Goal: Information Seeking & Learning: Check status

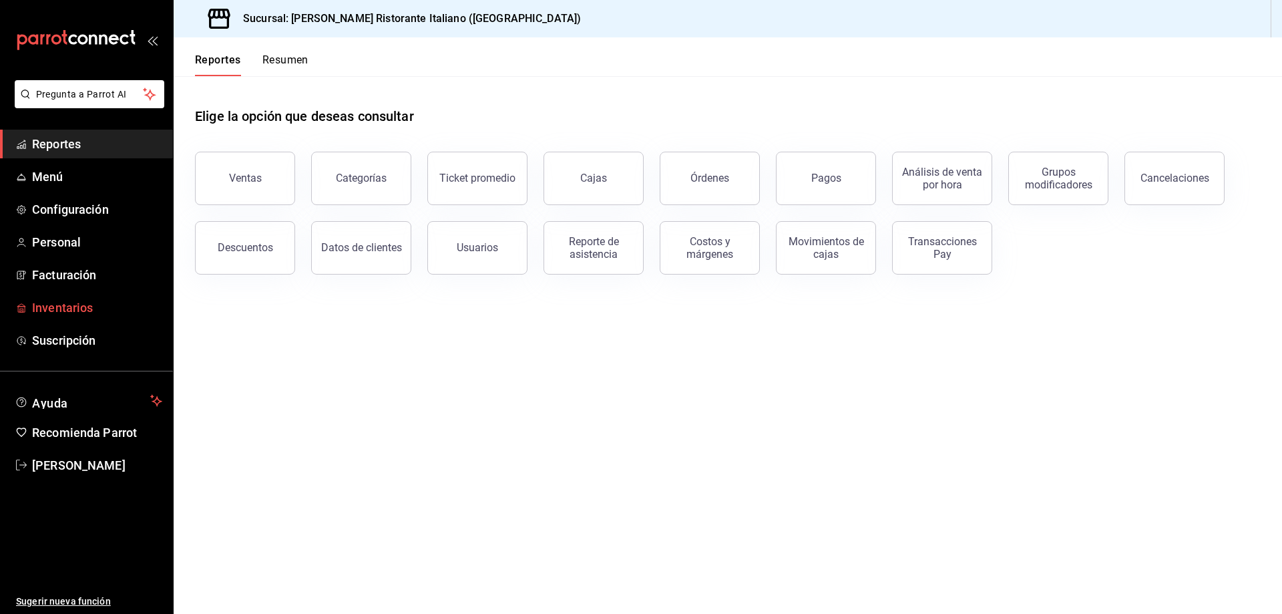
click at [65, 308] on span "Inventarios" at bounding box center [97, 307] width 130 height 18
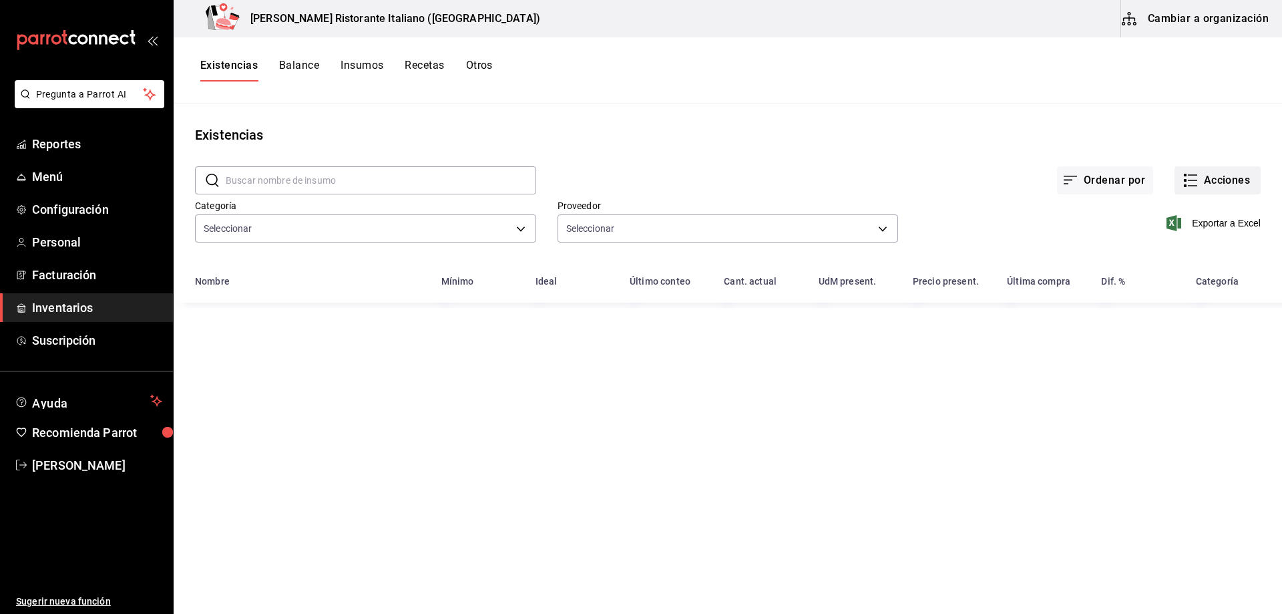
type input "a767d614-044e-4282-96a7-b6725af30640,e73509e5-2594-4467-97f6-0b1d389f9514,b0413…"
type input "b97900d1-c381-441d-adf0-1aa0f58ac97b,76896213-7f1b-4aba-8859-2ee2f5a42c9d,88e29…"
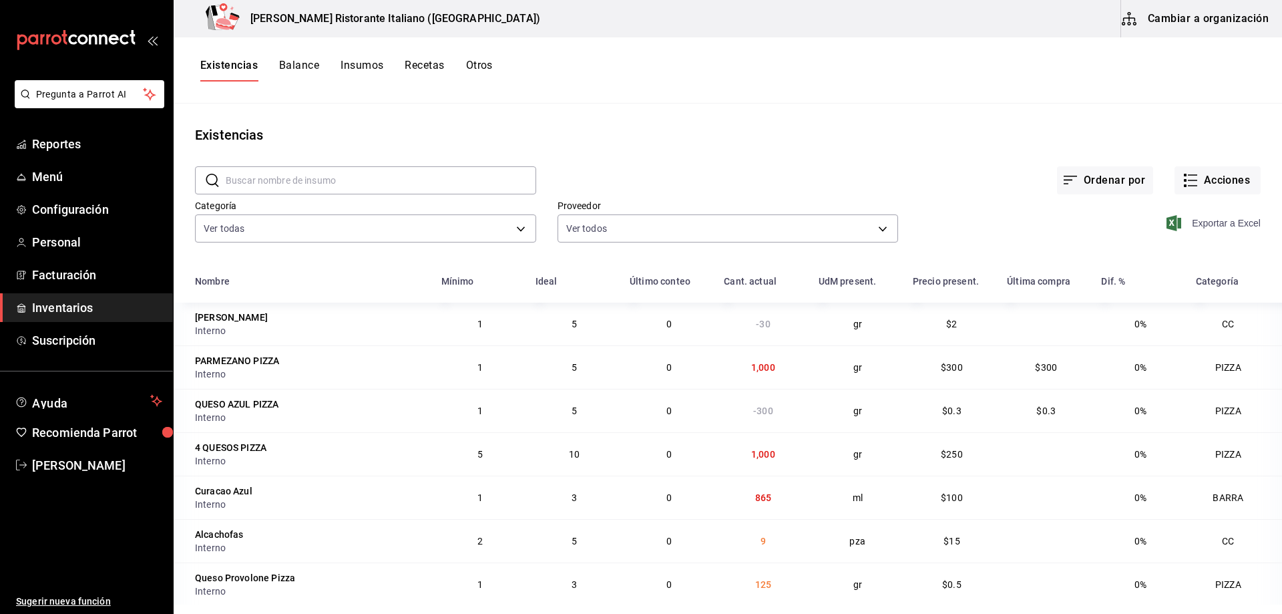
click at [1169, 222] on icon "button" at bounding box center [1174, 223] width 15 height 16
click at [85, 146] on span "Reportes" at bounding box center [97, 144] width 130 height 18
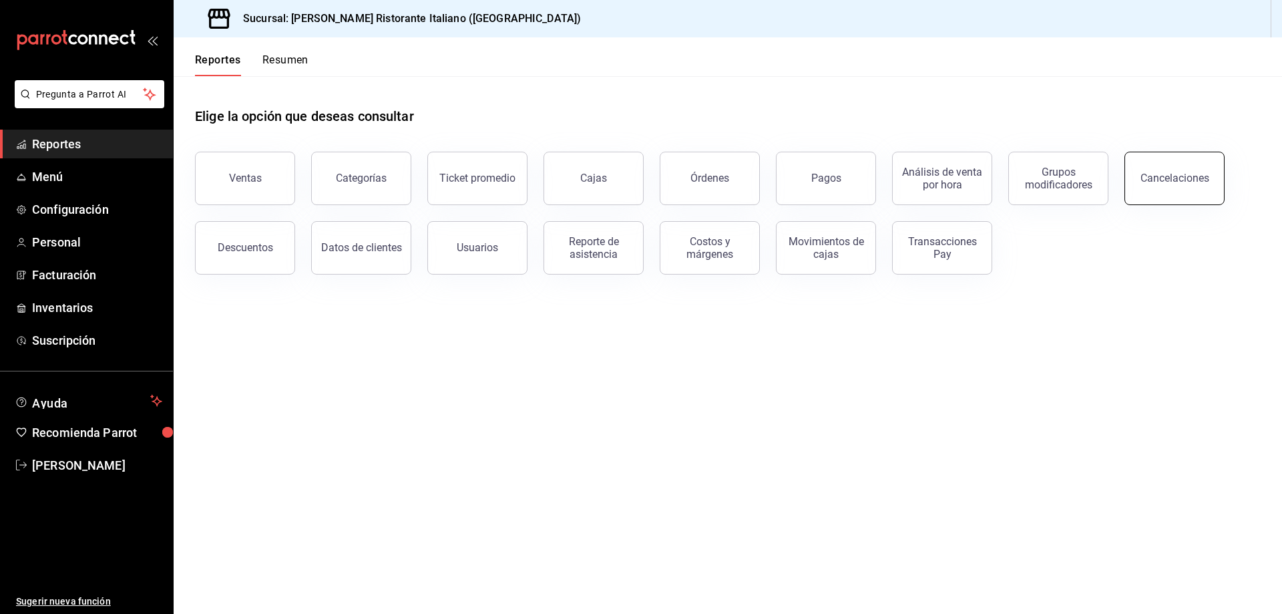
click at [1171, 191] on button "Cancelaciones" at bounding box center [1175, 178] width 100 height 53
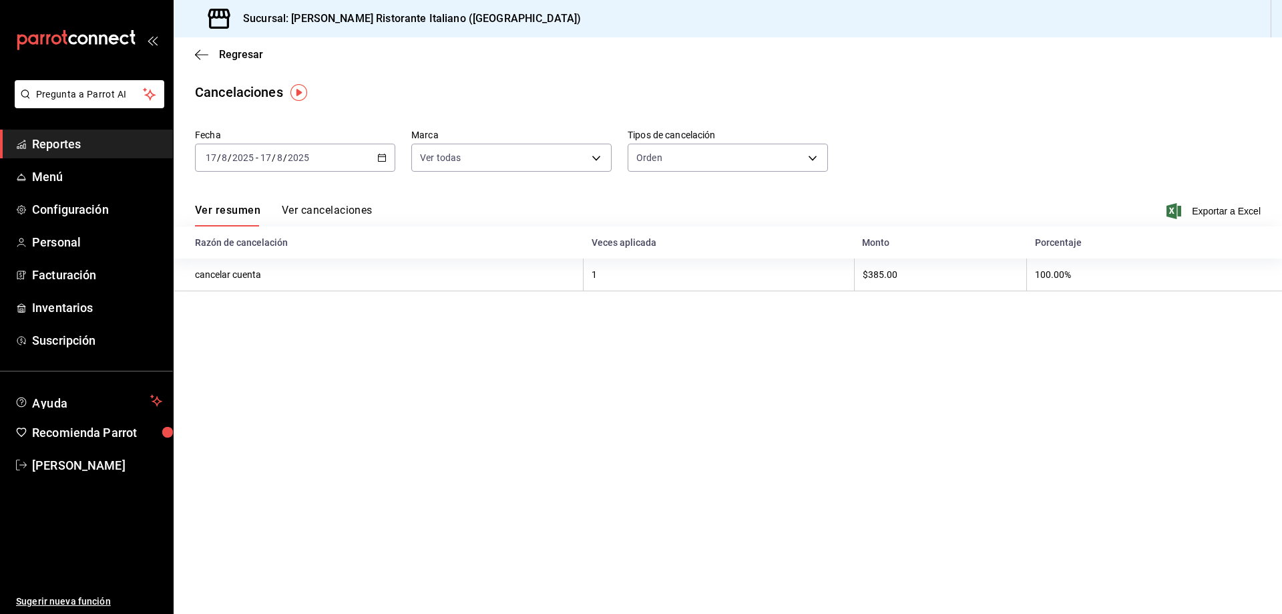
click at [341, 206] on button "Ver cancelaciones" at bounding box center [327, 215] width 91 height 23
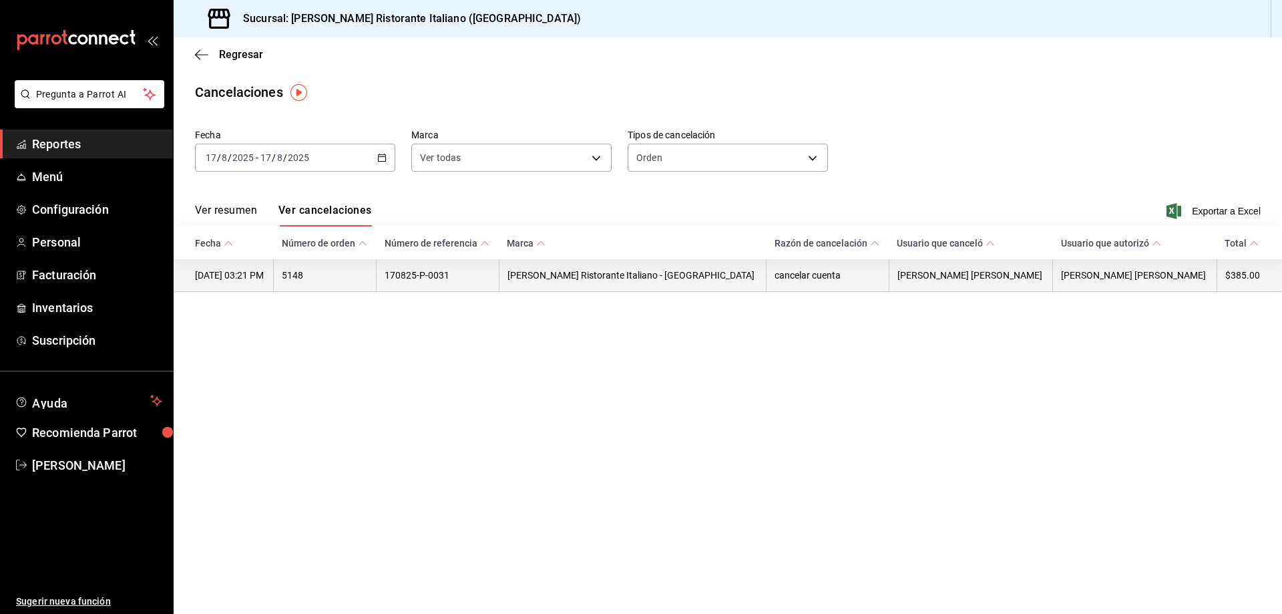
click at [266, 279] on th "17/08/2025 03:21 PM" at bounding box center [224, 275] width 100 height 33
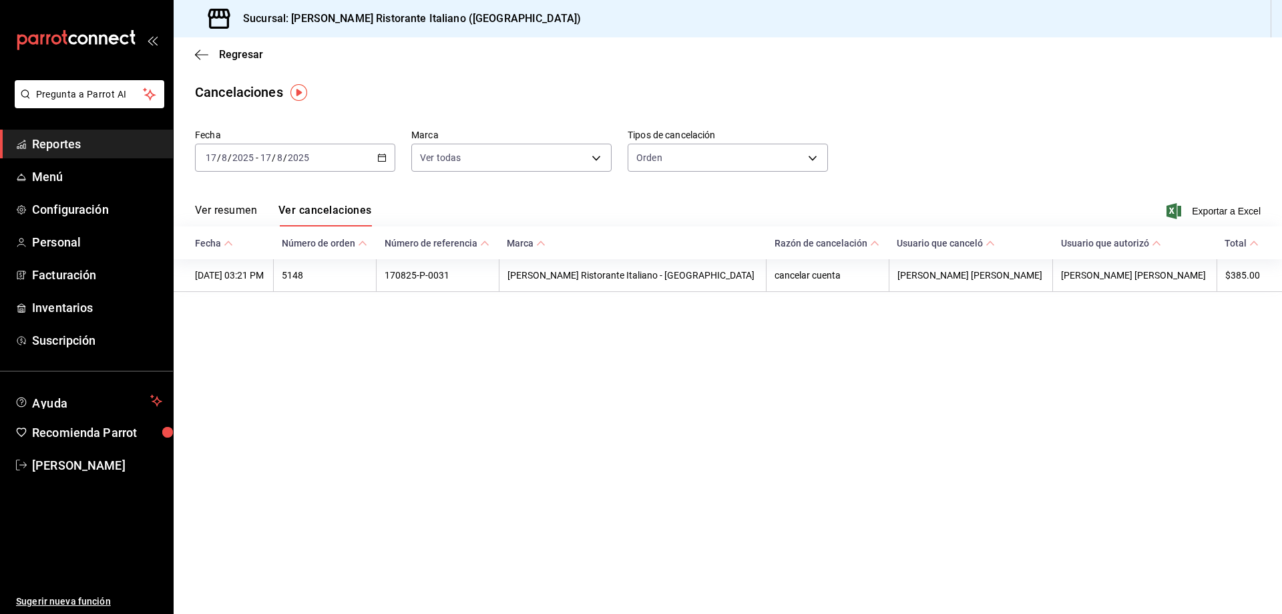
click at [344, 367] on main "Regresar Cancelaciones Fecha 2025-08-17 17 / 8 / 2025 - 2025-08-17 17 / 8 / 202…" at bounding box center [728, 325] width 1108 height 576
click at [223, 54] on span "Regresar" at bounding box center [241, 54] width 44 height 13
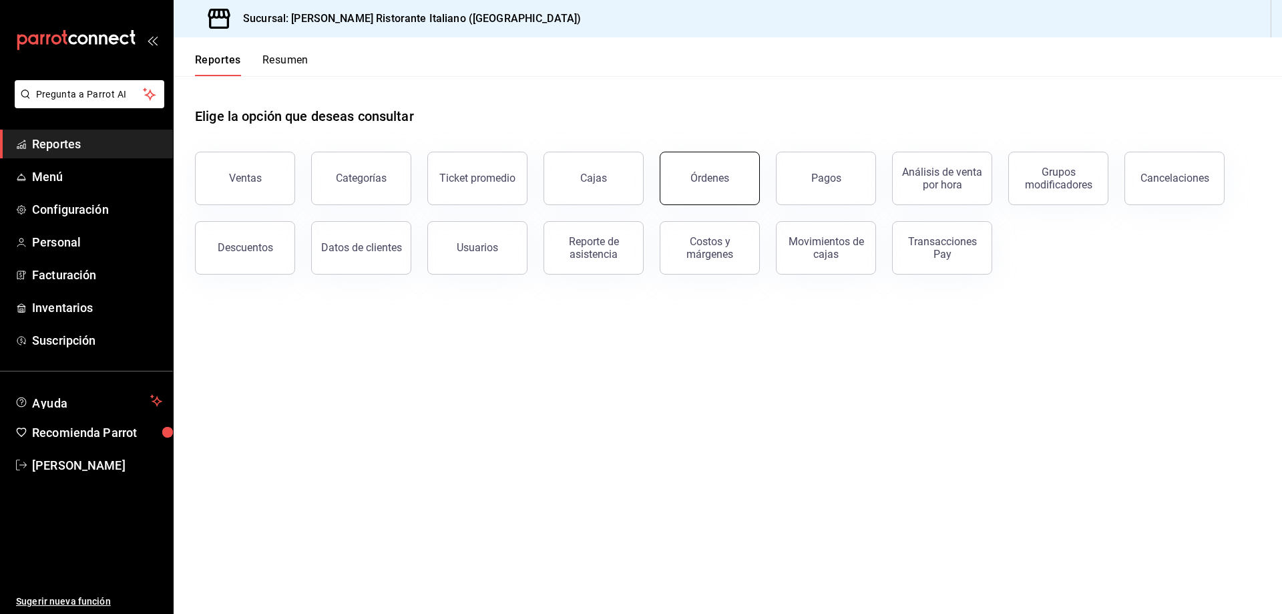
click at [723, 172] on div "Órdenes" at bounding box center [709, 178] width 39 height 13
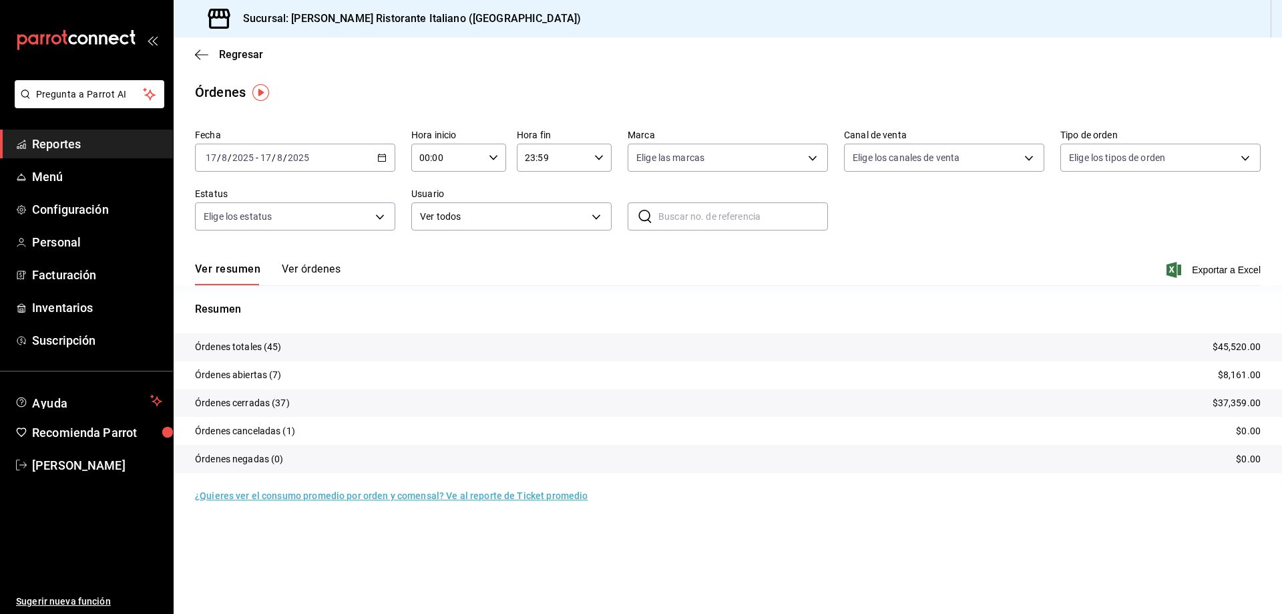
click at [329, 270] on button "Ver órdenes" at bounding box center [311, 273] width 59 height 23
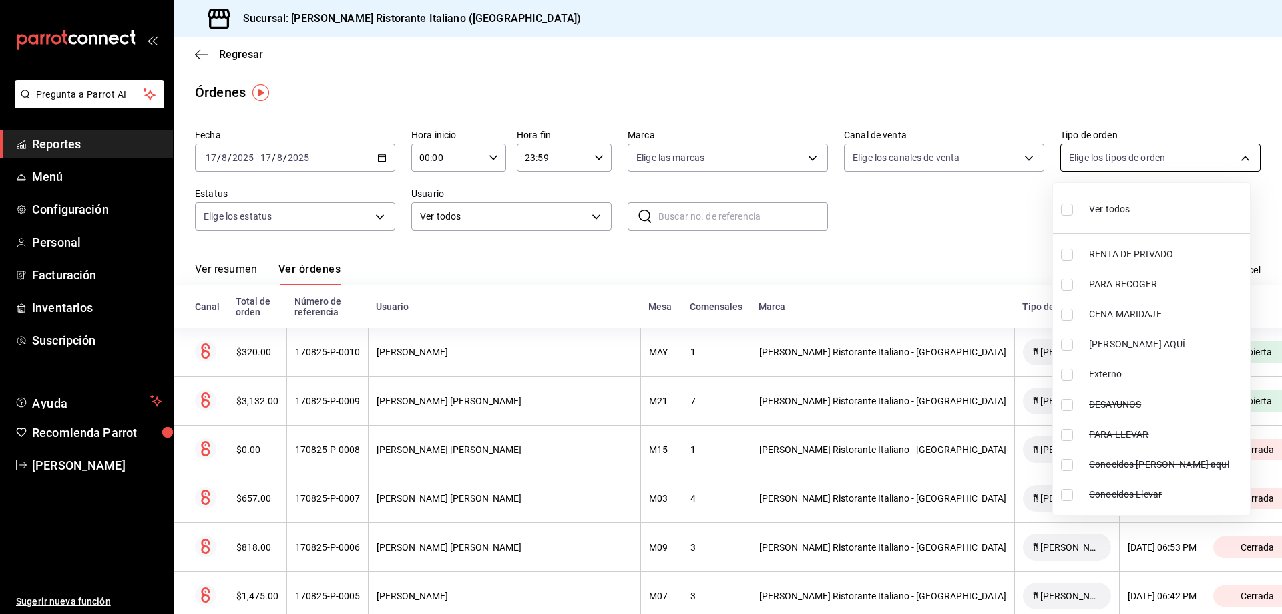
click at [1239, 160] on body "Pregunta a Parrot AI Reportes Menú Configuración Personal Facturación Inventari…" at bounding box center [641, 307] width 1282 height 614
click at [962, 229] on div at bounding box center [641, 307] width 1282 height 614
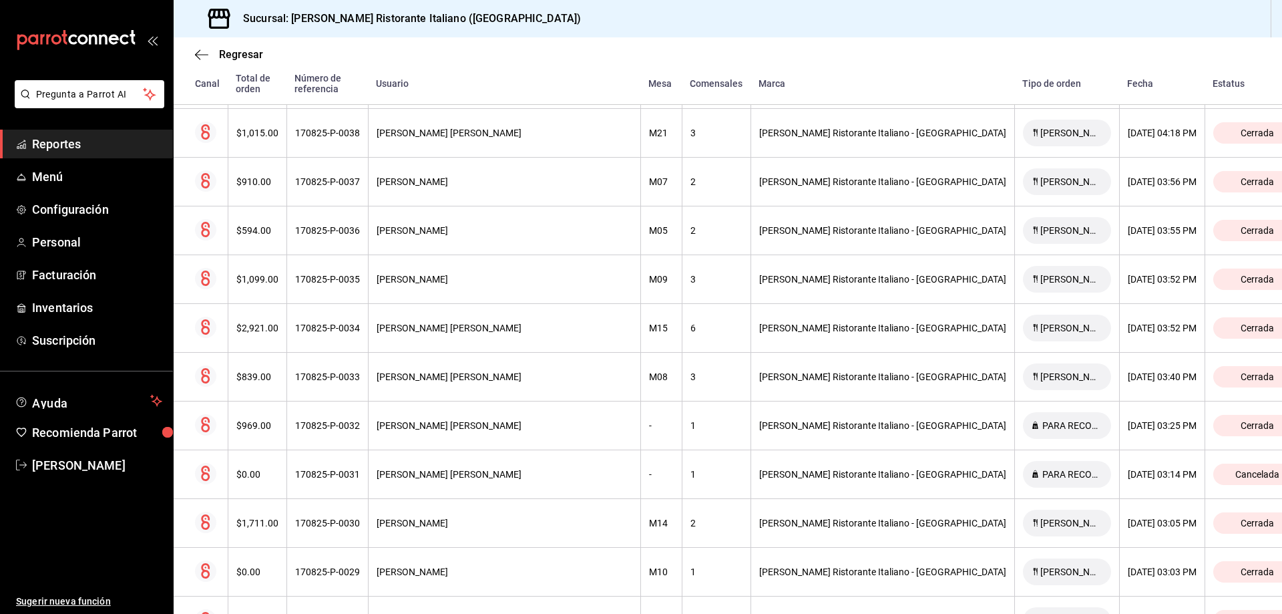
scroll to position [1469, 0]
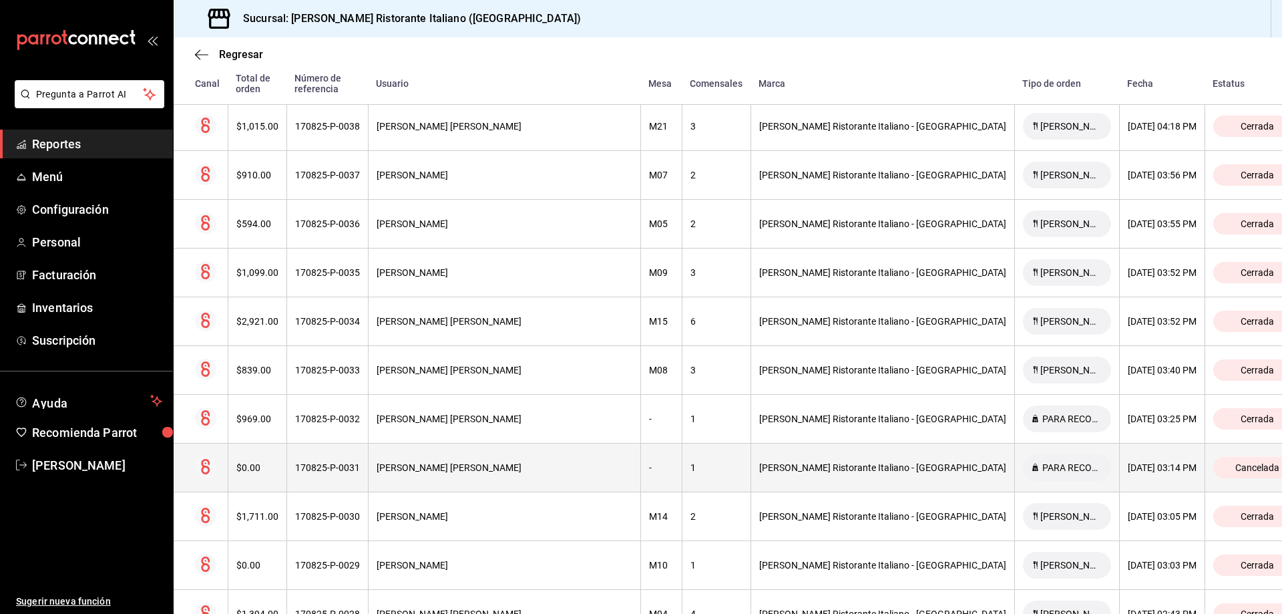
click at [542, 462] on div "[PERSON_NAME] [PERSON_NAME]" at bounding box center [505, 467] width 256 height 11
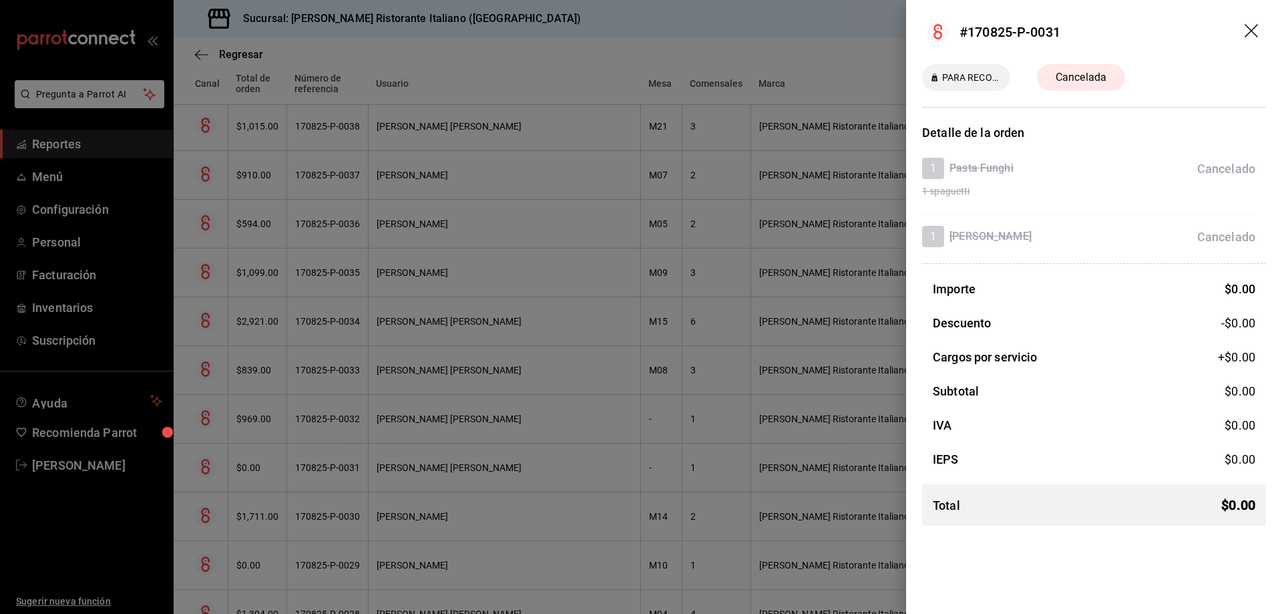
click at [1255, 29] on icon "drag" at bounding box center [1253, 32] width 16 height 16
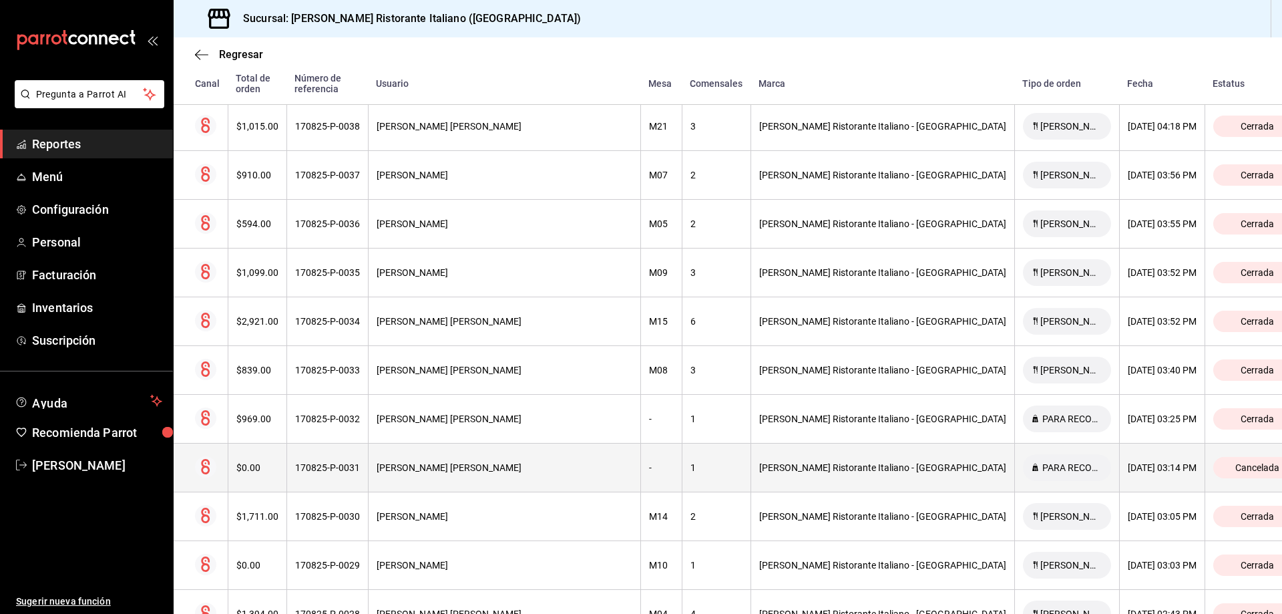
click at [1128, 462] on div "17/08/2025 03:14 PM" at bounding box center [1162, 467] width 69 height 11
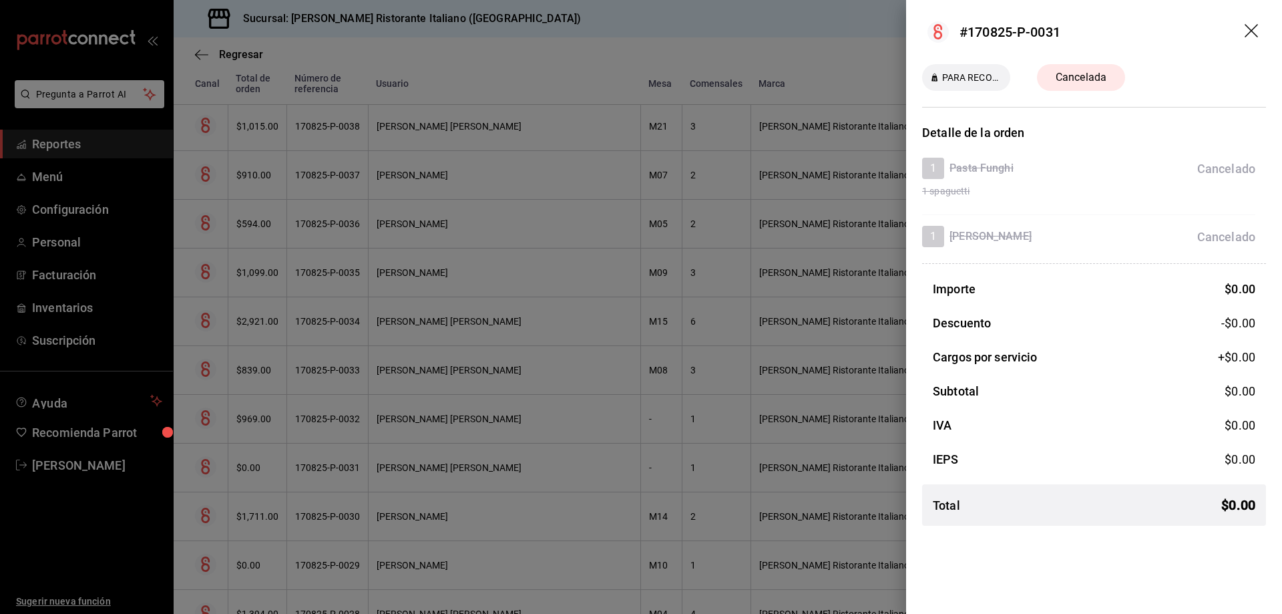
click at [1249, 26] on icon "drag" at bounding box center [1253, 32] width 16 height 16
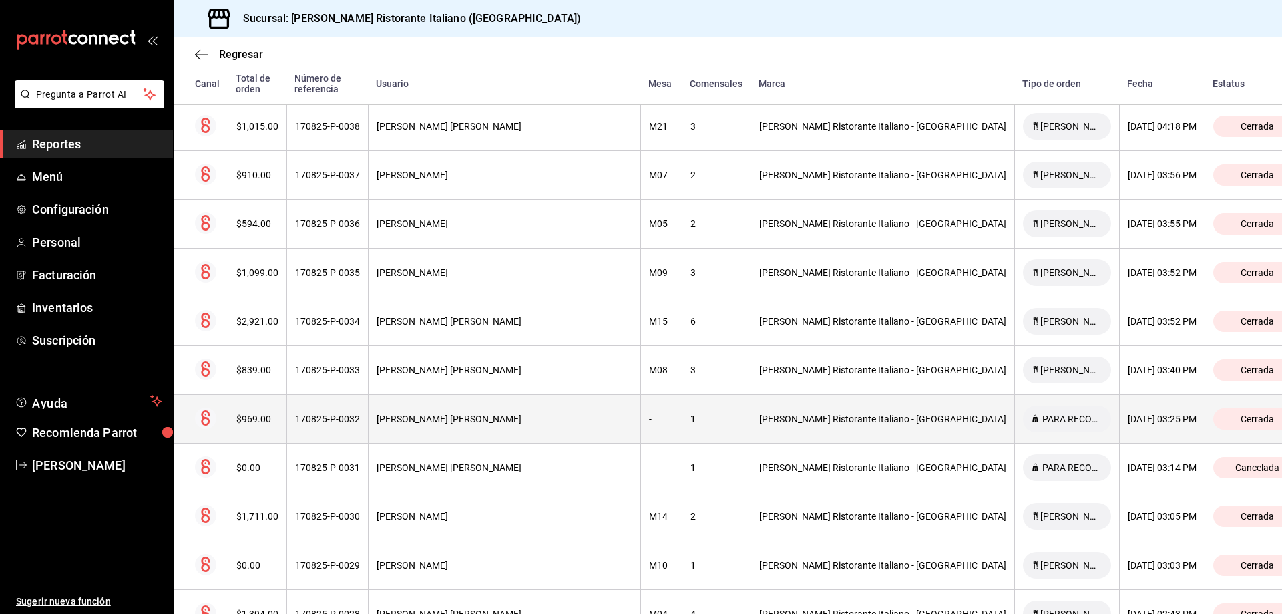
click at [1023, 405] on div "PARA RECOGER" at bounding box center [1067, 418] width 88 height 27
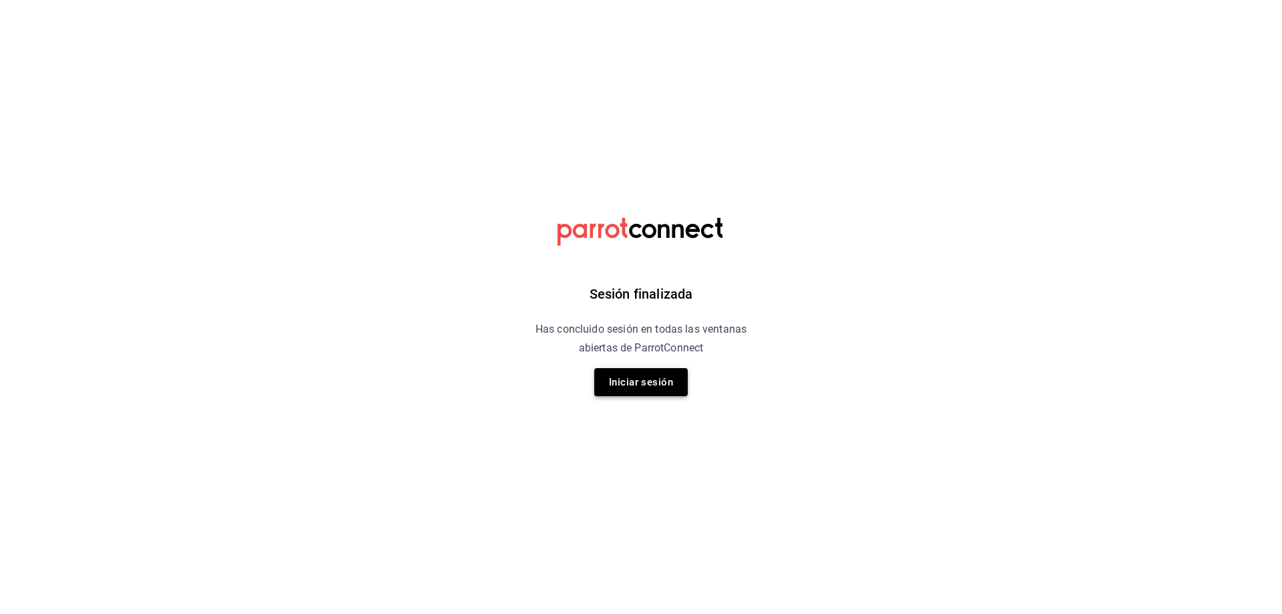
click at [649, 379] on button "Iniciar sesión" at bounding box center [640, 382] width 93 height 28
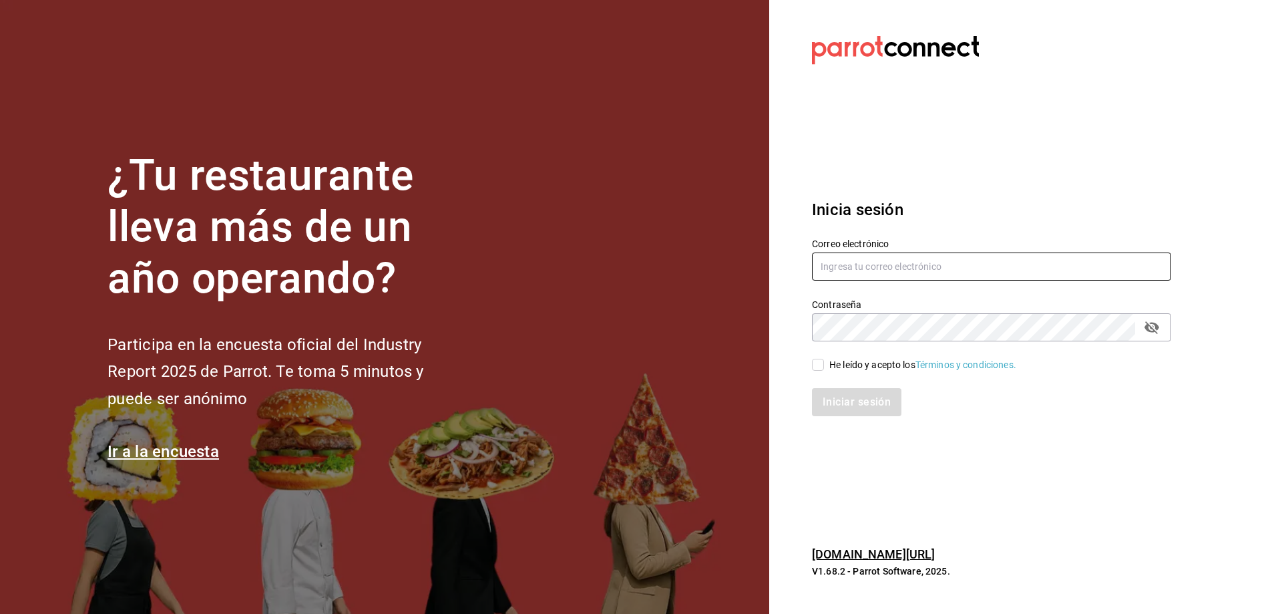
type input "chefabelino17@gmail.com"
click at [812, 363] on input "He leído y acepto los Términos y condiciones." at bounding box center [818, 365] width 12 height 12
checkbox input "true"
click at [843, 407] on button "Iniciar sesión" at bounding box center [857, 402] width 91 height 28
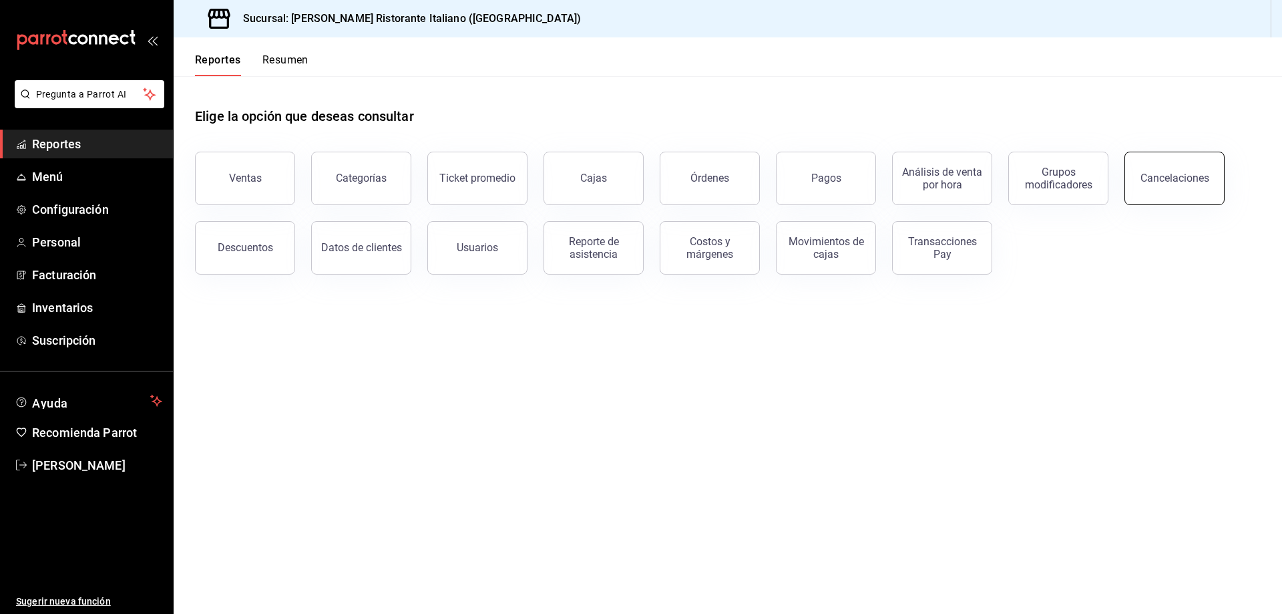
click at [1159, 178] on div "Cancelaciones" at bounding box center [1175, 178] width 69 height 13
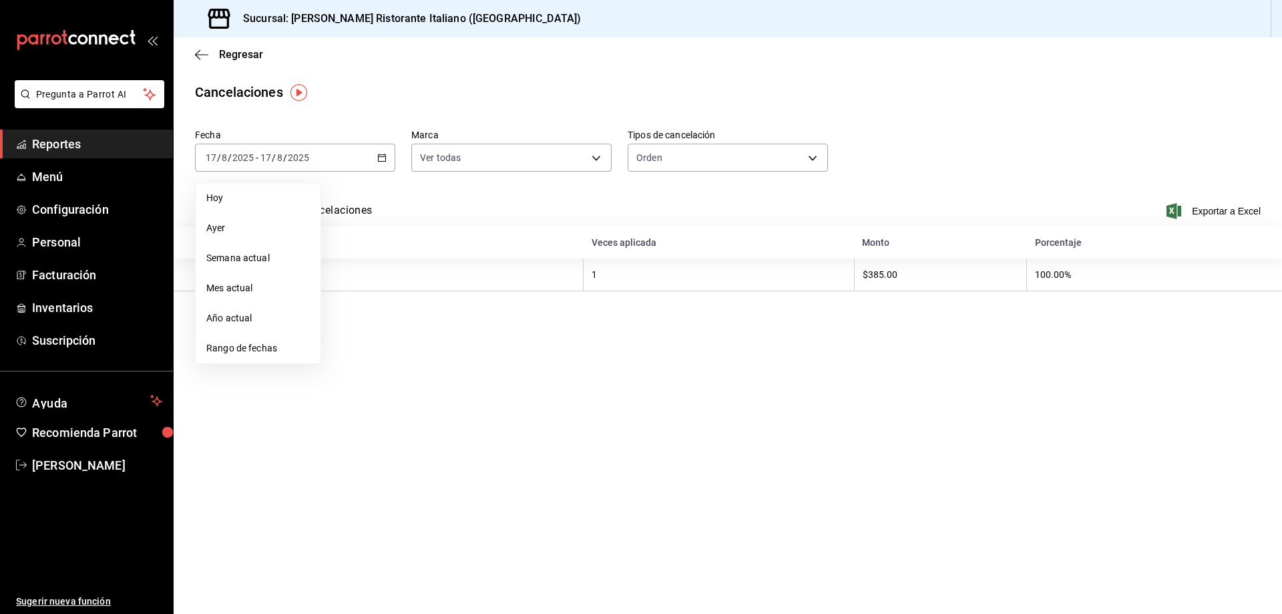
click at [210, 228] on span "Ayer" at bounding box center [258, 228] width 104 height 14
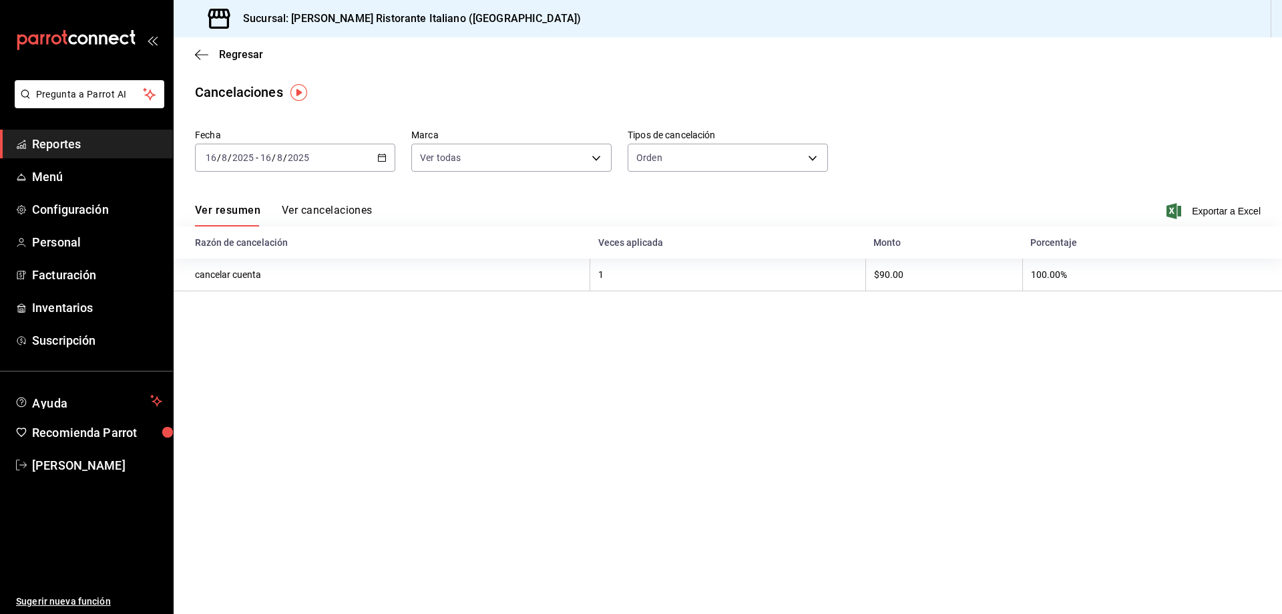
click at [335, 209] on button "Ver cancelaciones" at bounding box center [327, 215] width 91 height 23
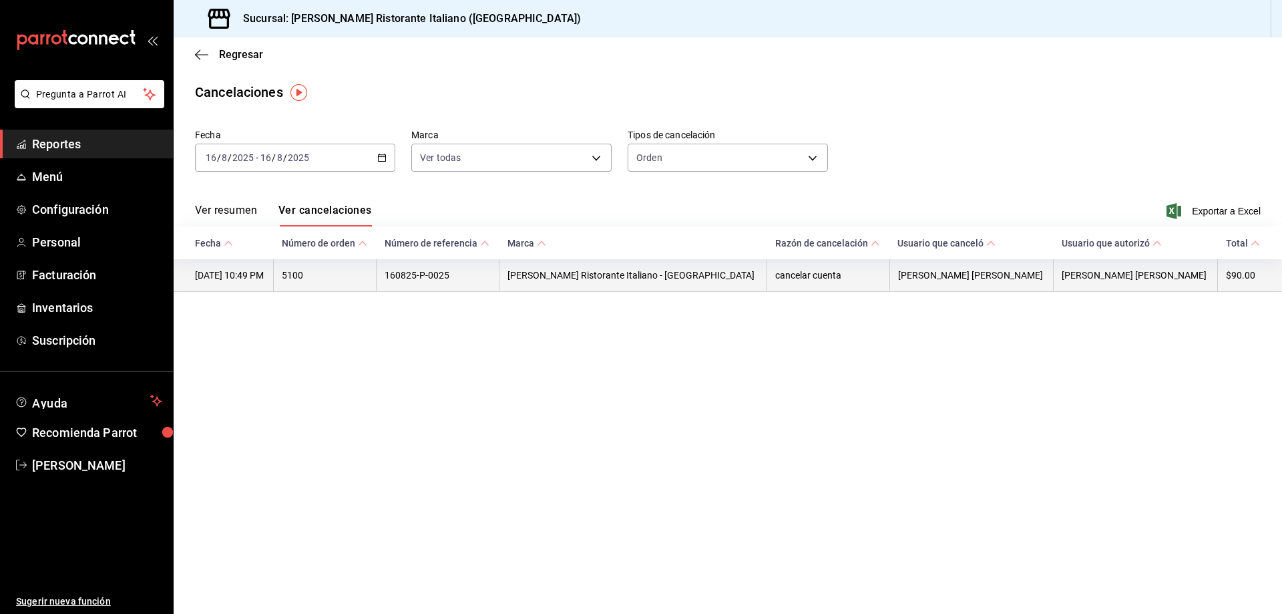
click at [274, 274] on th "[DATE] 10:49 PM" at bounding box center [224, 275] width 100 height 33
click at [259, 284] on th "[DATE] 10:49 PM" at bounding box center [224, 275] width 100 height 33
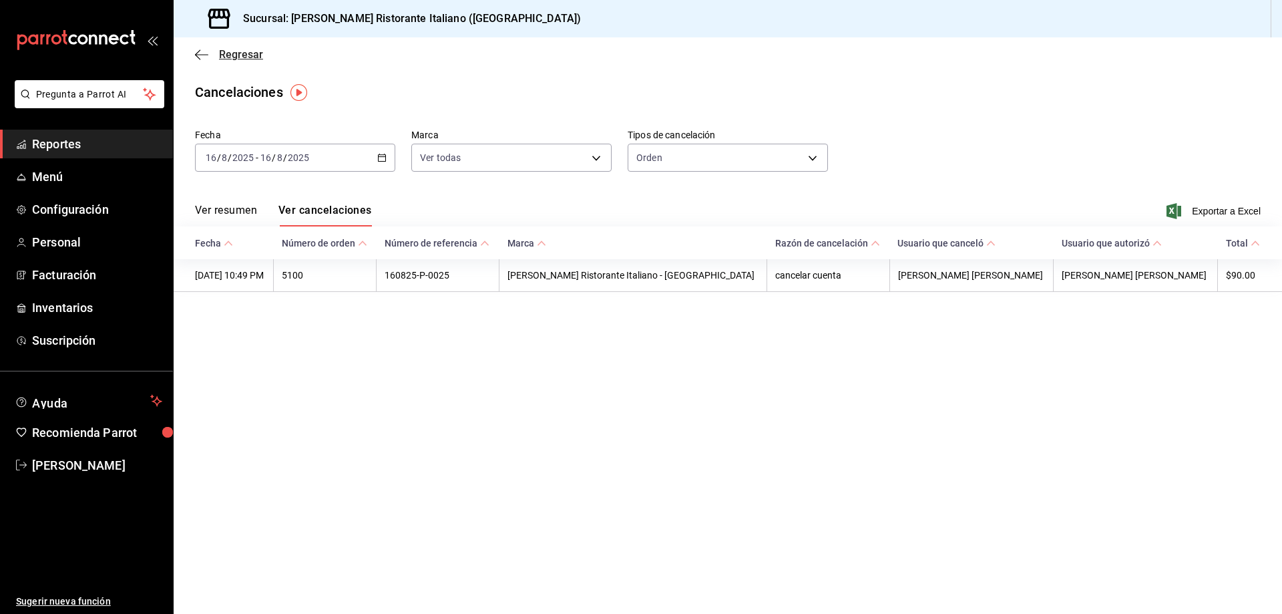
click at [252, 57] on span "Regresar" at bounding box center [241, 54] width 44 height 13
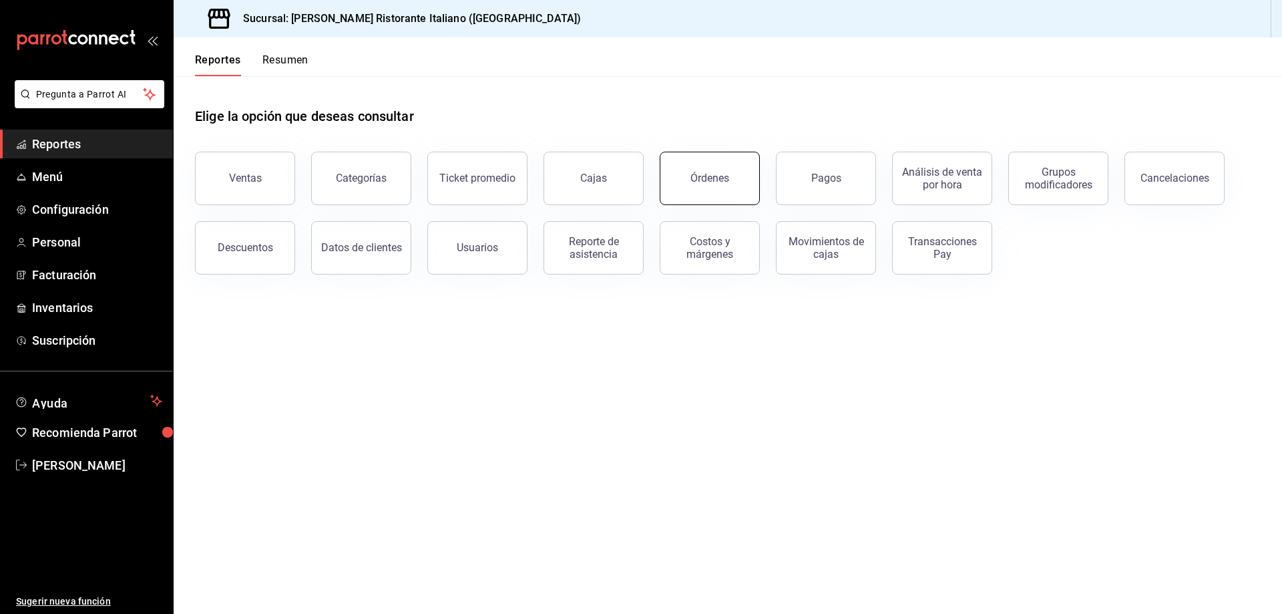
click at [694, 170] on button "Órdenes" at bounding box center [710, 178] width 100 height 53
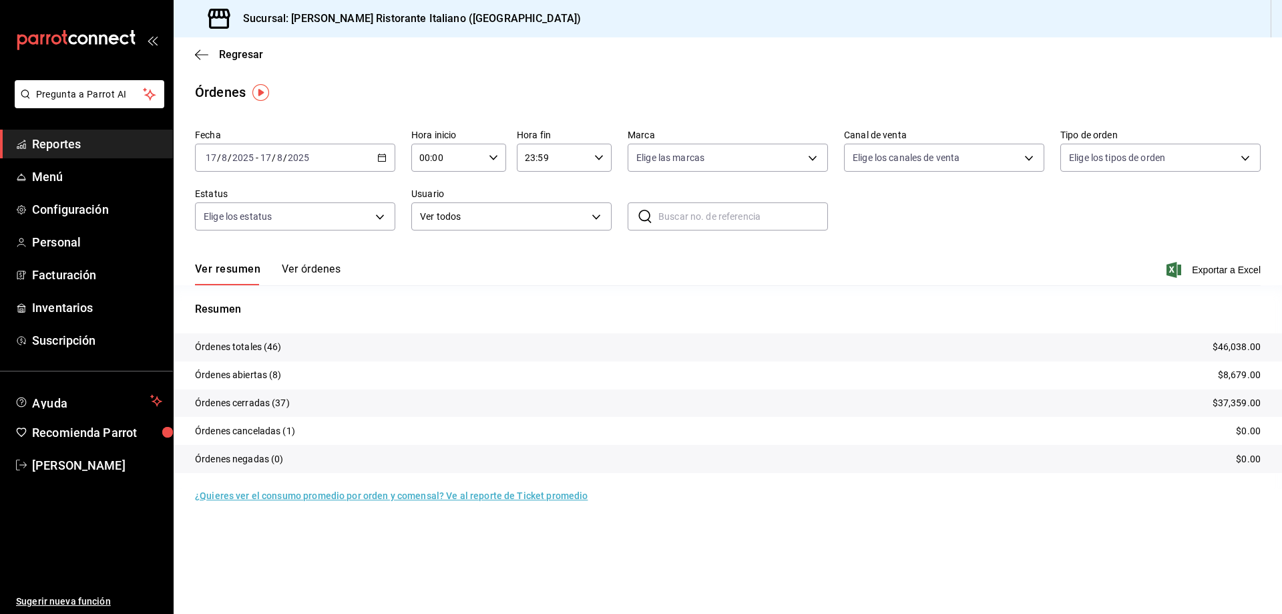
click at [376, 154] on div "[DATE] [DATE] - [DATE] [DATE]" at bounding box center [295, 158] width 200 height 28
click at [251, 224] on span "Ayer" at bounding box center [258, 228] width 104 height 14
click at [330, 270] on button "Ver órdenes" at bounding box center [311, 273] width 59 height 23
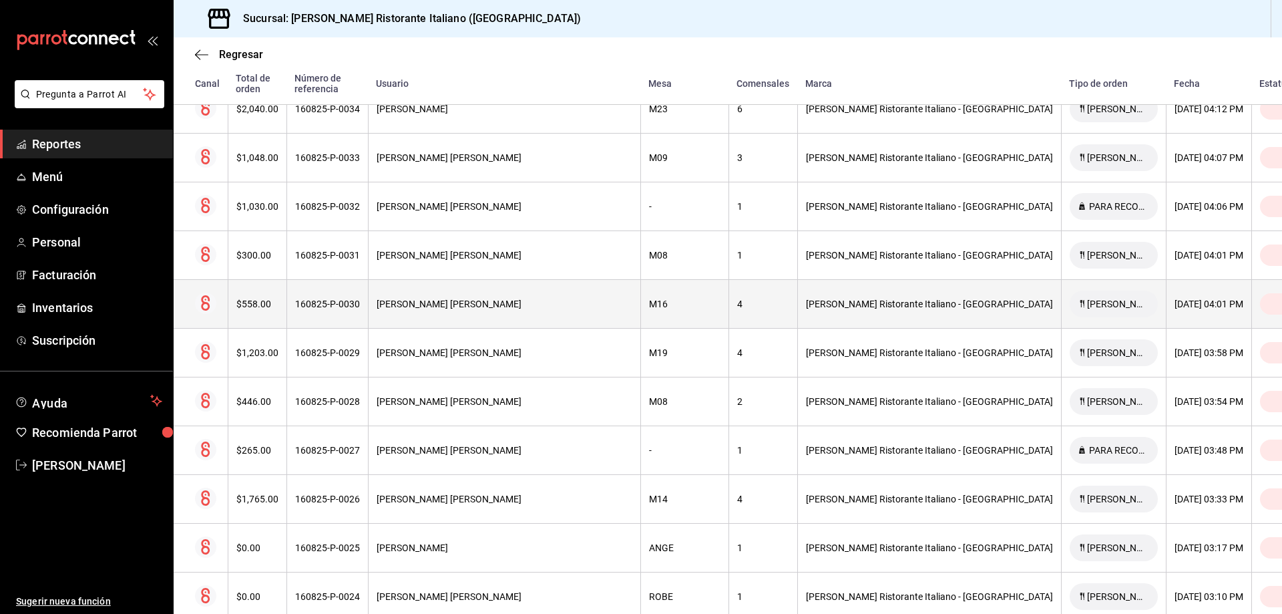
scroll to position [1536, 0]
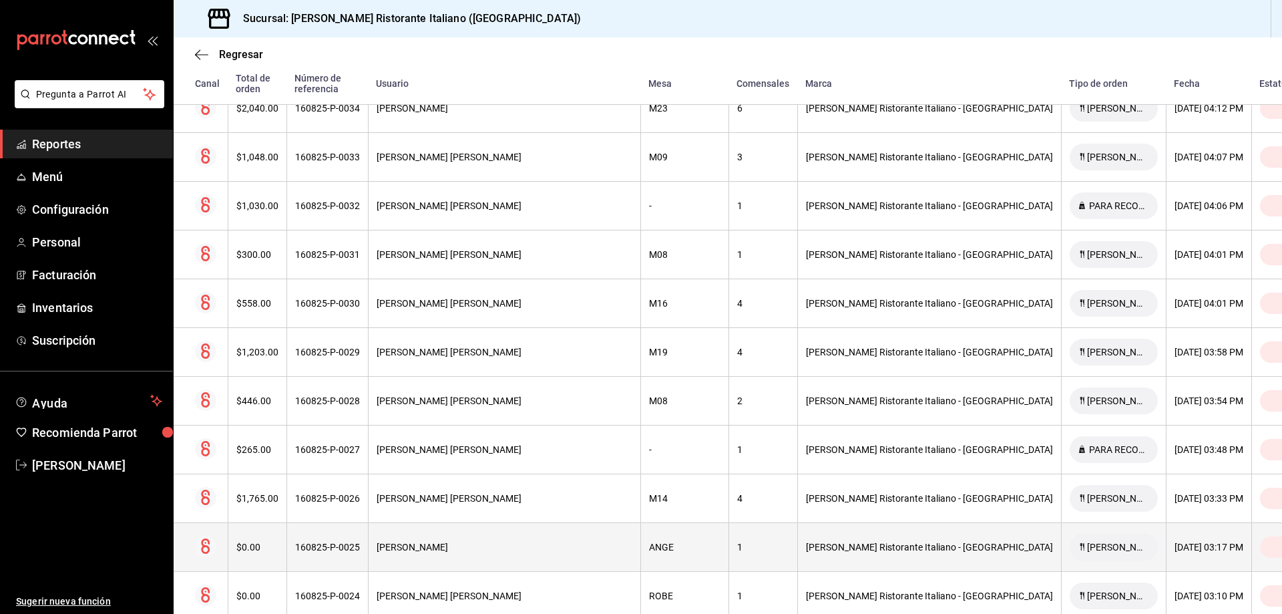
click at [518, 542] on div "[PERSON_NAME]" at bounding box center [505, 547] width 256 height 11
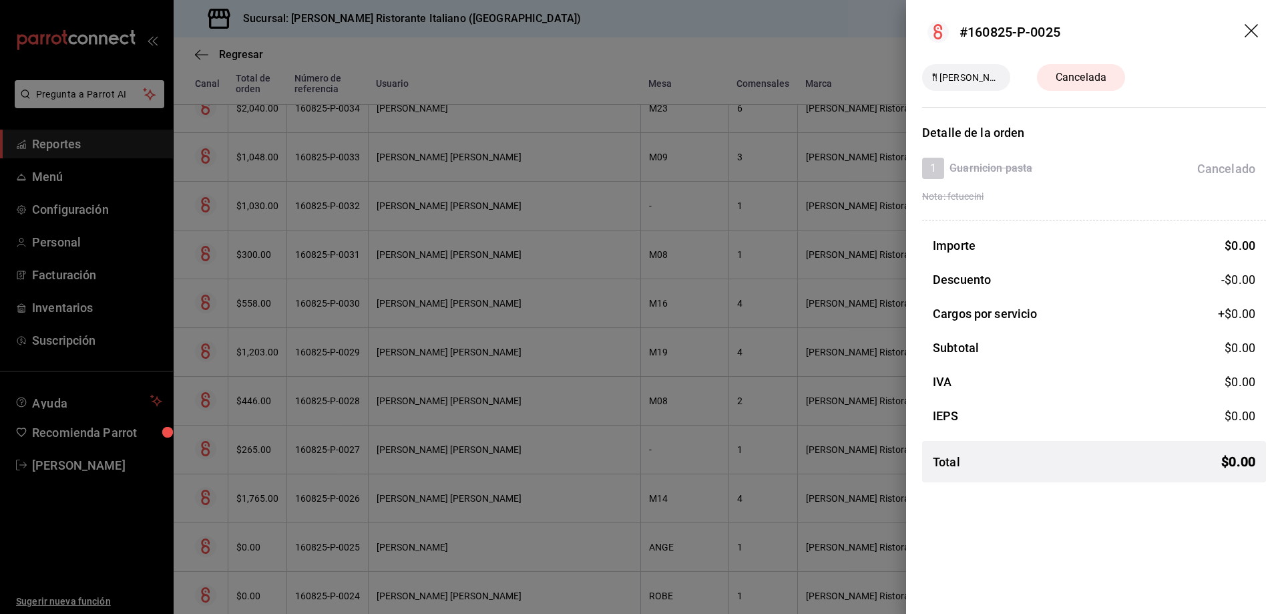
click at [1251, 29] on icon "drag" at bounding box center [1253, 32] width 16 height 16
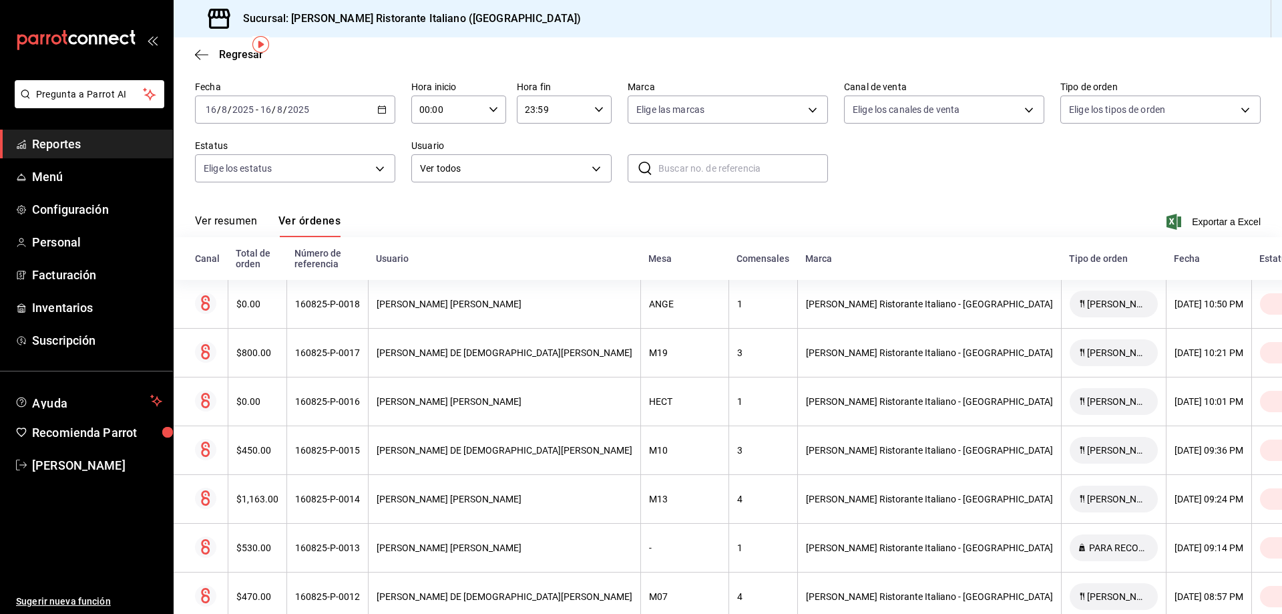
scroll to position [0, 0]
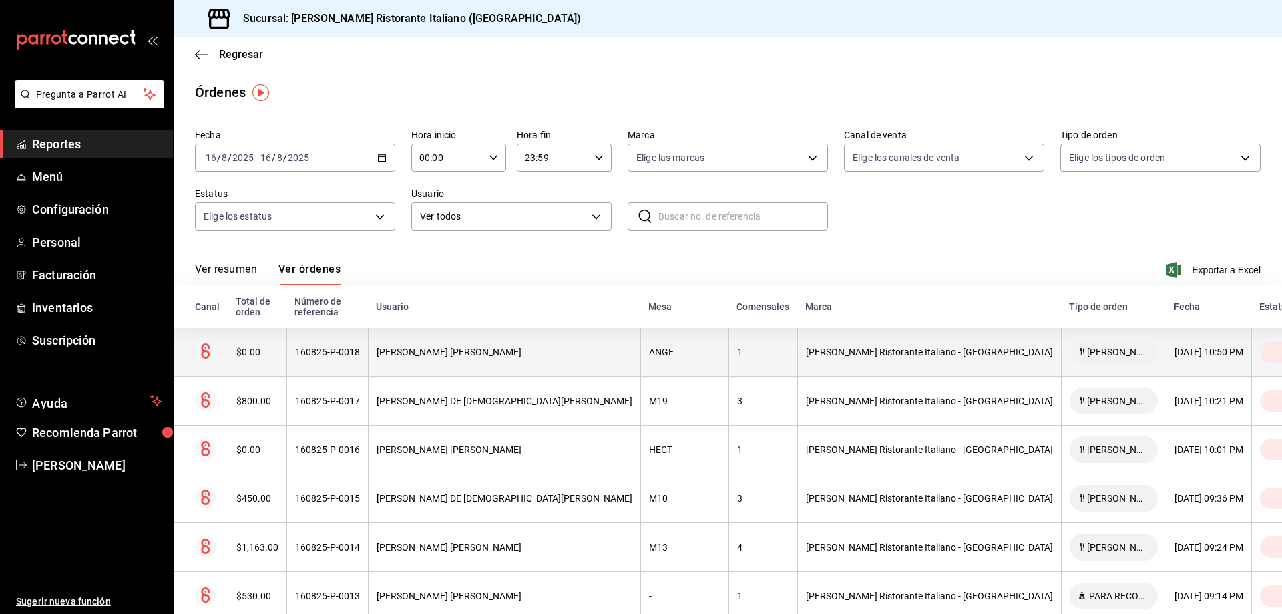
click at [516, 334] on th "[PERSON_NAME] [PERSON_NAME]" at bounding box center [504, 352] width 272 height 49
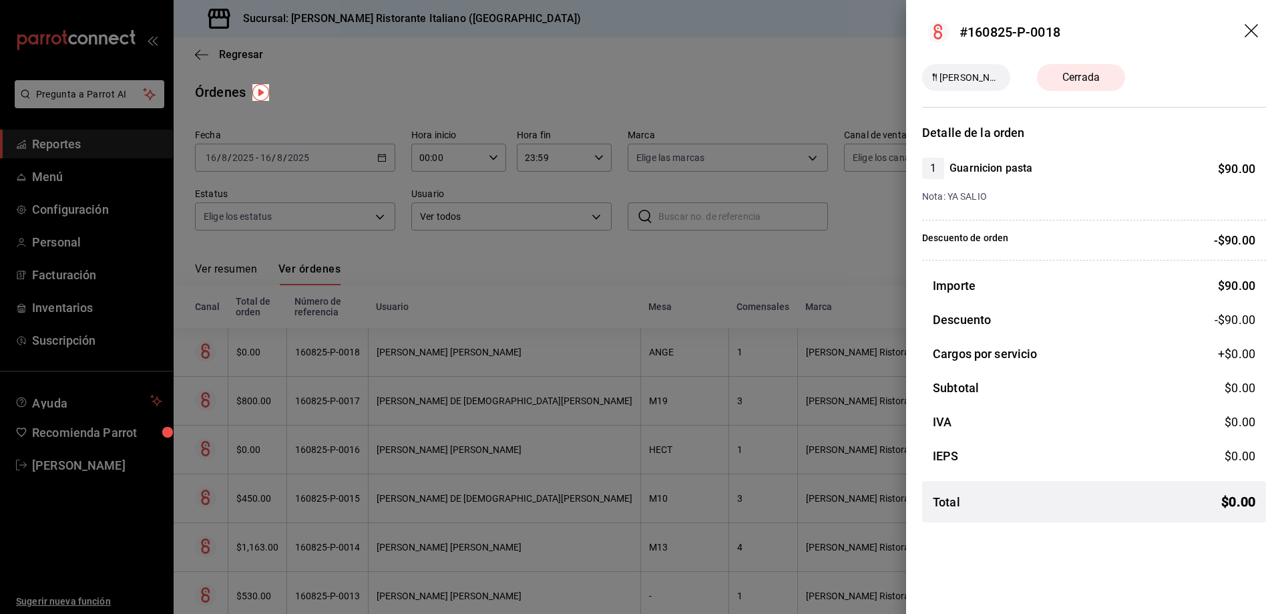
click at [1247, 27] on icon "drag" at bounding box center [1253, 32] width 16 height 16
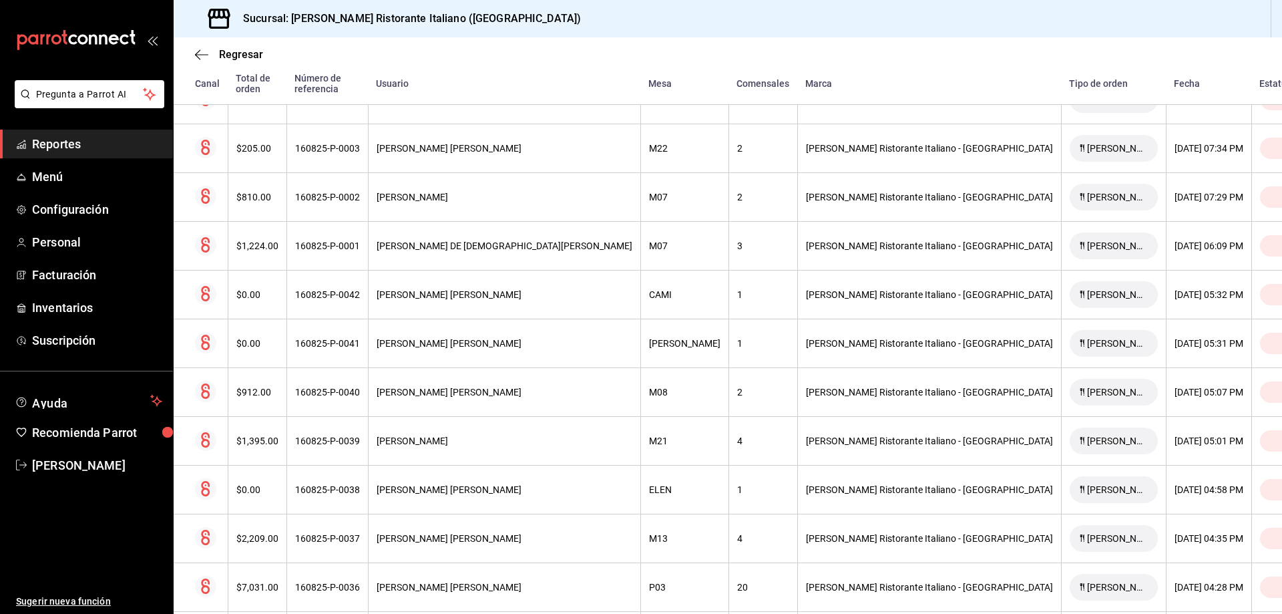
scroll to position [1026, 0]
